Goal: Navigation & Orientation: Find specific page/section

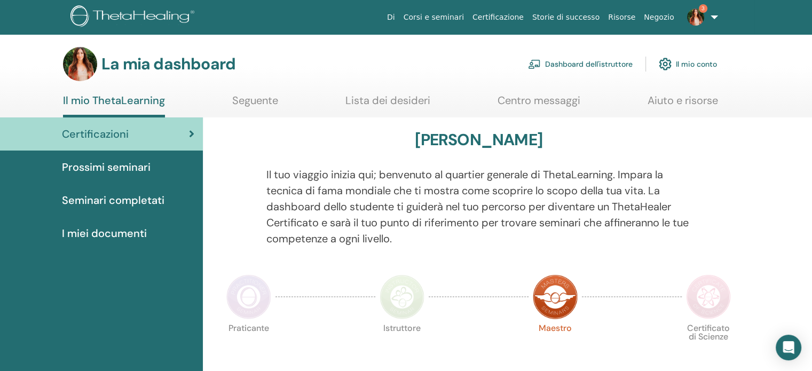
click at [592, 61] on font "Dashboard dell'istruttore" at bounding box center [589, 65] width 88 height 10
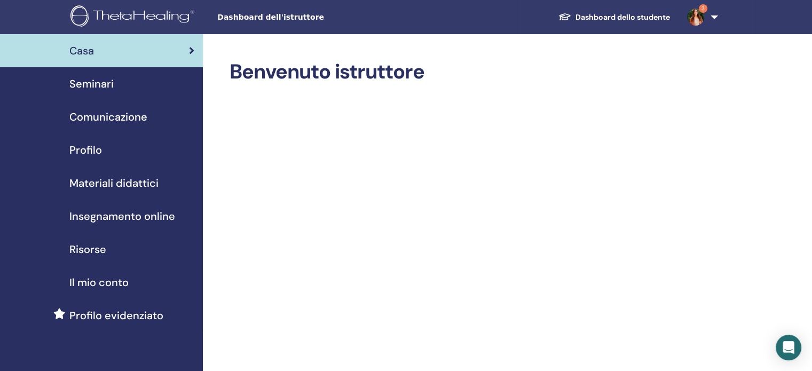
click at [104, 85] on font "Seminari" at bounding box center [91, 84] width 44 height 14
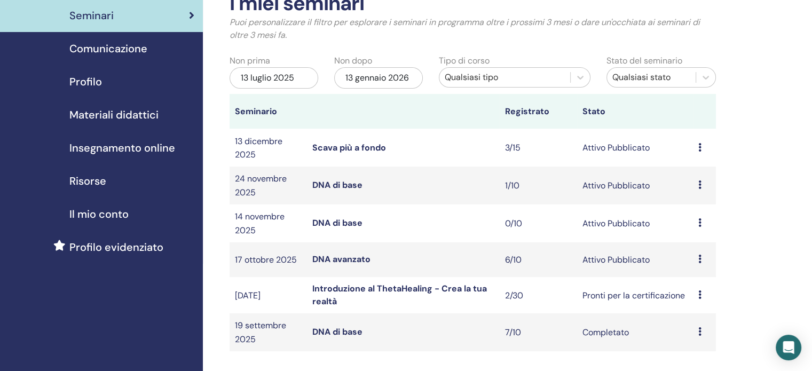
scroll to position [83, 0]
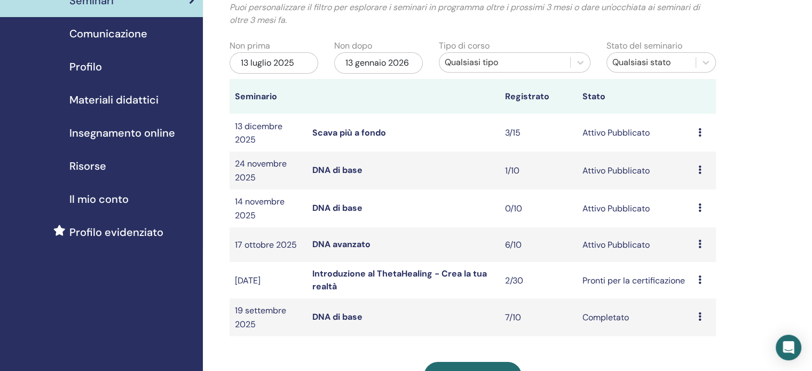
click at [346, 250] on font "DNA avanzato" at bounding box center [341, 244] width 58 height 11
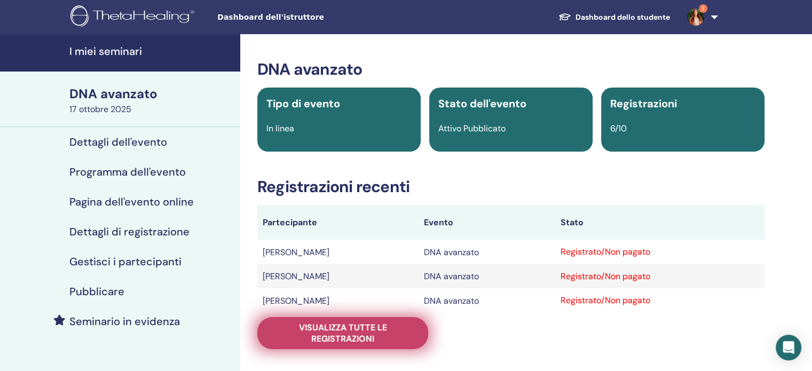
click at [355, 344] on font "Visualizza tutte le registrazioni" at bounding box center [343, 333] width 88 height 22
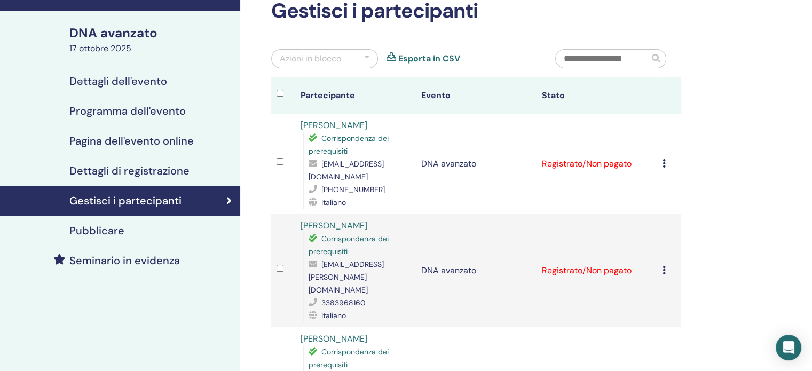
scroll to position [15, 0]
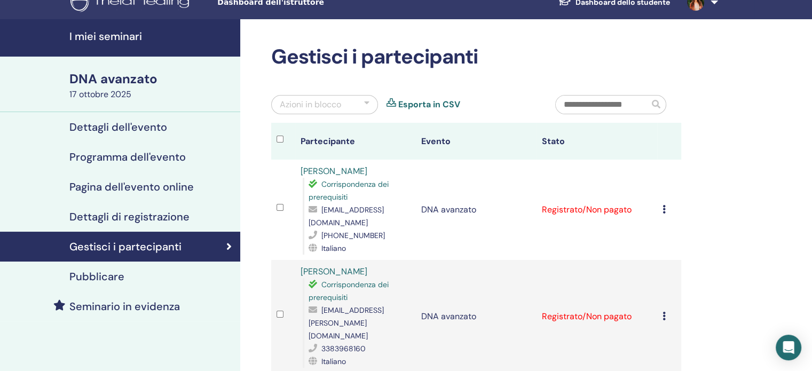
click at [159, 157] on font "Programma dell'evento" at bounding box center [127, 157] width 116 height 14
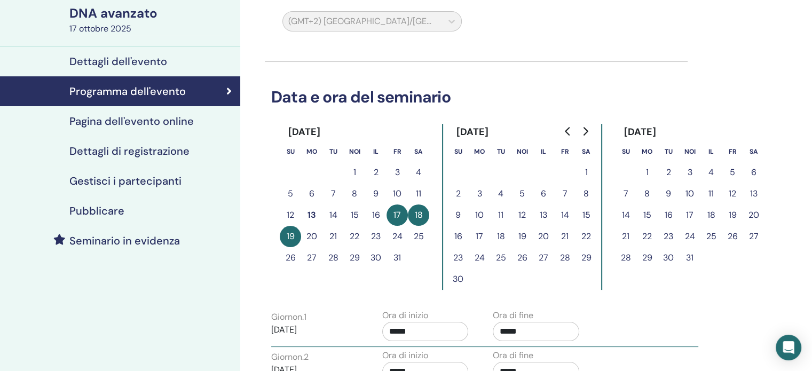
scroll to position [51, 0]
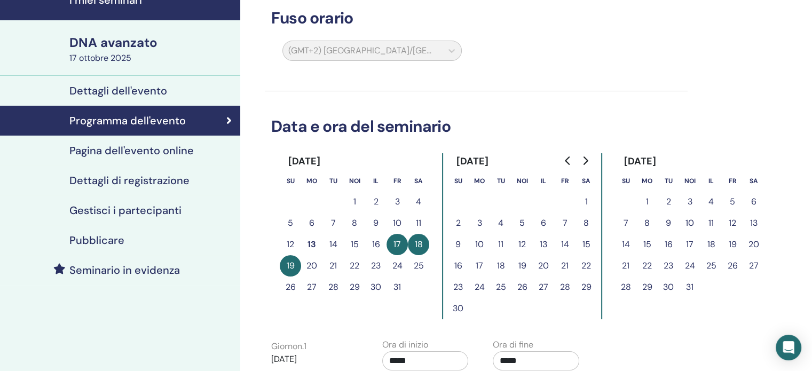
click at [155, 90] on font "Dettagli dell'evento" at bounding box center [118, 91] width 98 height 14
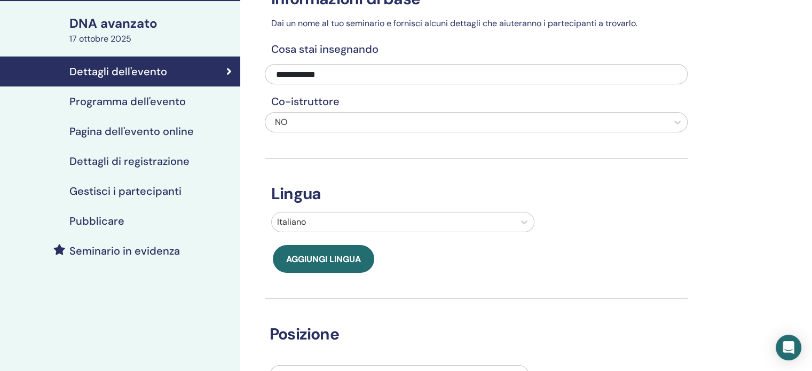
scroll to position [70, 0]
click at [146, 133] on font "Pagina dell'evento online" at bounding box center [131, 131] width 124 height 14
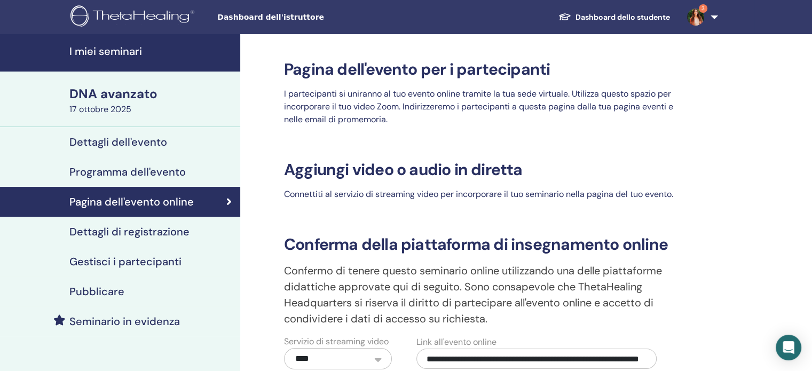
click at [154, 139] on font "Dettagli dell'evento" at bounding box center [118, 142] width 98 height 14
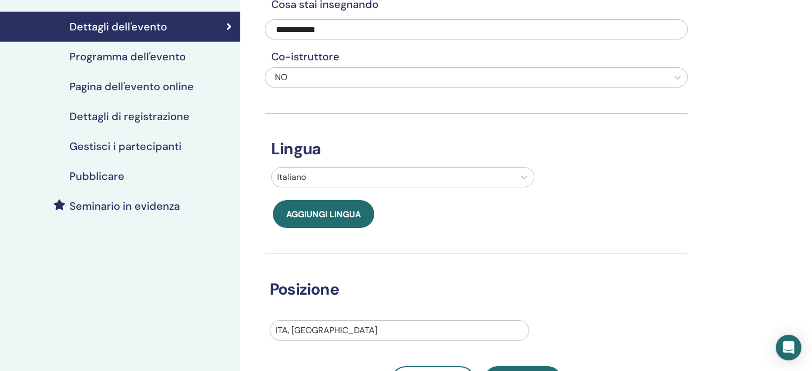
scroll to position [109, 0]
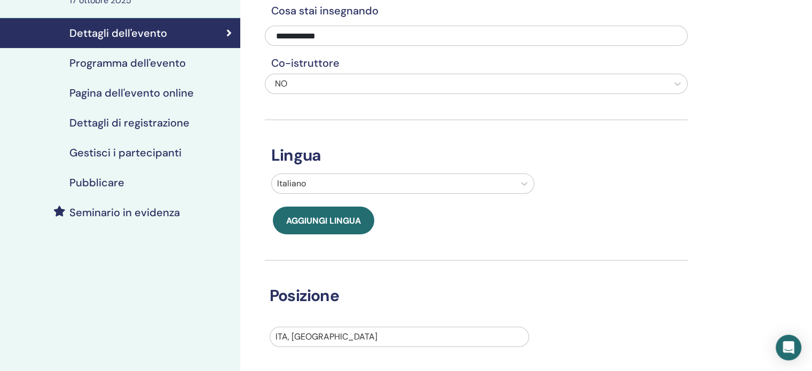
click at [154, 126] on font "Dettagli di registrazione" at bounding box center [129, 123] width 120 height 14
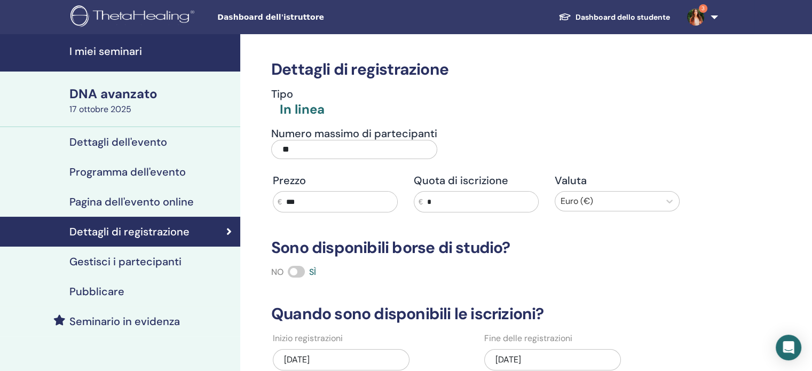
click at [139, 265] on font "Gestisci i partecipanti" at bounding box center [125, 262] width 112 height 14
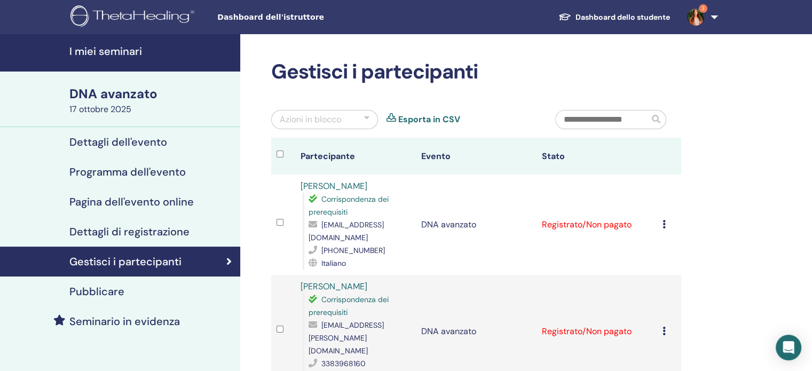
click at [141, 141] on font "Dettagli dell'evento" at bounding box center [118, 142] width 98 height 14
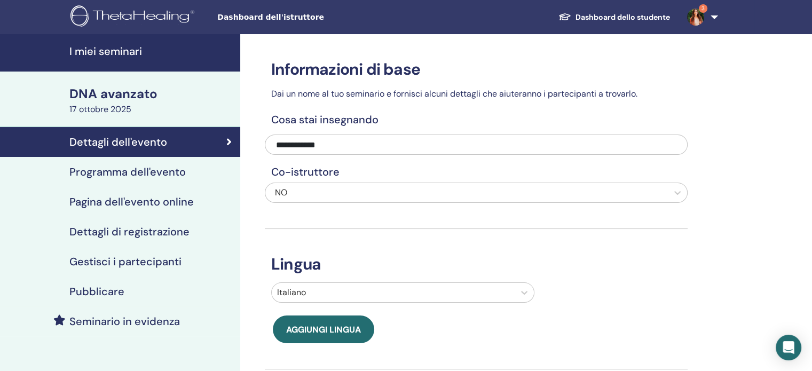
click at [133, 98] on font "DNA avanzato" at bounding box center [113, 93] width 88 height 17
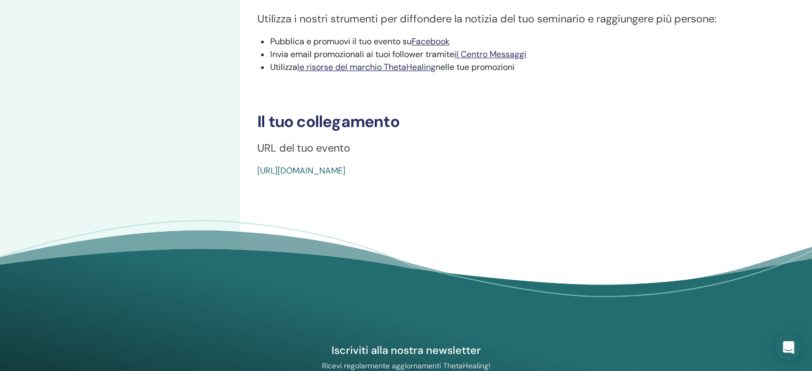
scroll to position [560, 0]
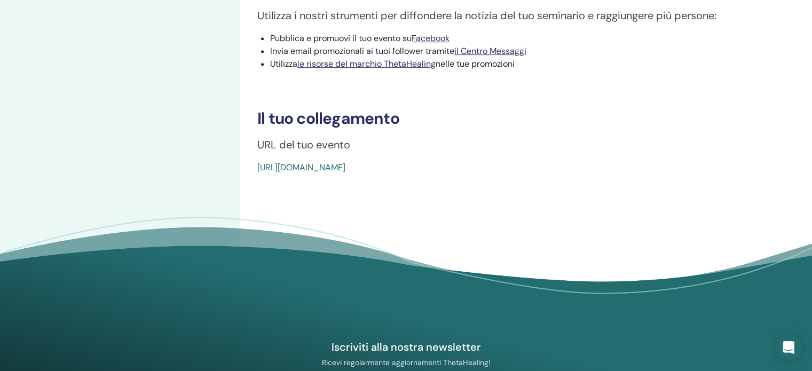
drag, startPoint x: 508, startPoint y: 172, endPoint x: 257, endPoint y: 164, distance: 250.4
click at [257, 164] on div "https://www.thetahealing.com/seminar-376502-details.html" at bounding box center [468, 167] width 423 height 13
